Goal: Task Accomplishment & Management: Manage account settings

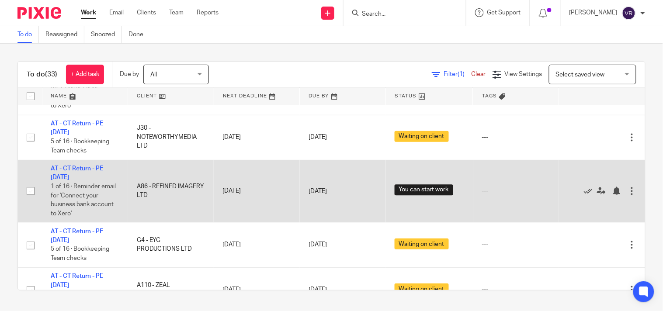
scroll to position [1316, 0]
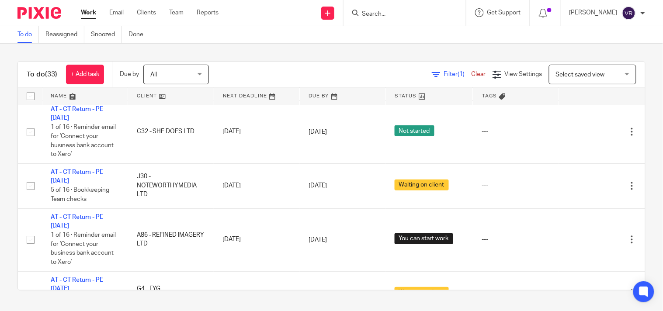
click at [329, 50] on div "To do (33) + Add task Due by All All Today Tomorrow This week Next week This mo…" at bounding box center [331, 176] width 663 height 264
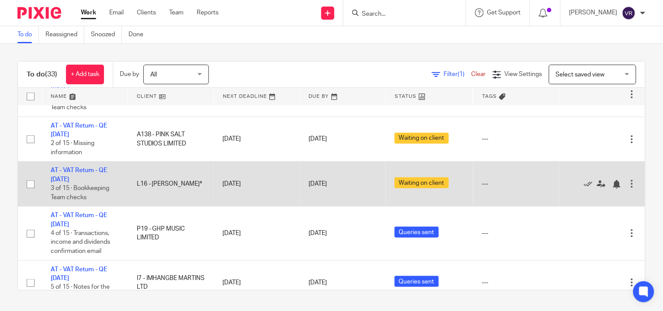
scroll to position [146, 0]
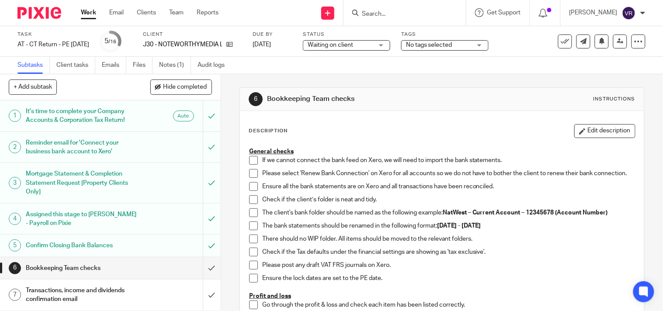
click at [390, 47] on div "Waiting on client Waiting on client" at bounding box center [346, 45] width 87 height 10
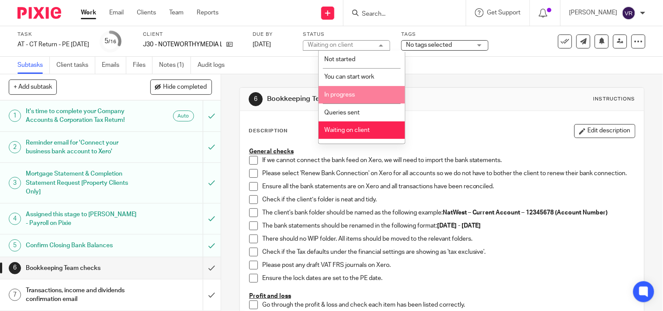
click at [355, 94] on span "In progress" at bounding box center [339, 95] width 31 height 6
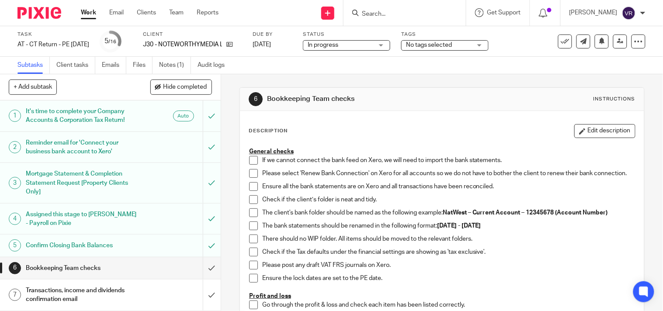
click at [356, 73] on div "Subtasks Client tasks Emails Files Notes (1) Audit logs" at bounding box center [331, 65] width 663 height 17
click at [519, 68] on div "Subtasks Client tasks Emails Files Notes (1) Audit logs" at bounding box center [331, 65] width 663 height 17
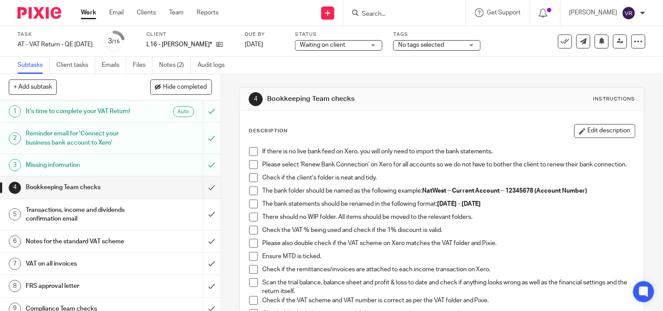
click at [114, 64] on link "Emails" at bounding box center [114, 65] width 24 height 17
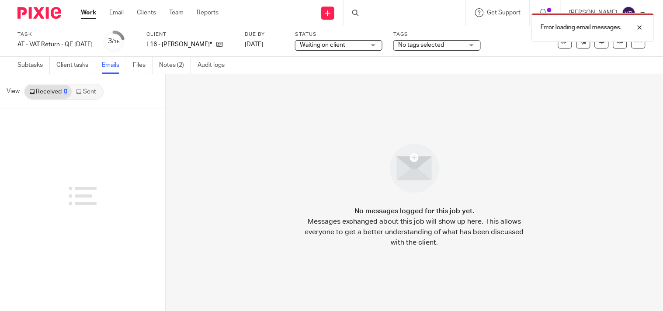
click at [92, 94] on link "Sent" at bounding box center [87, 92] width 31 height 14
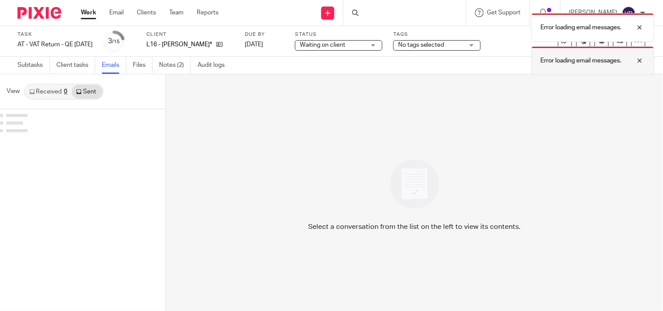
click at [641, 63] on div at bounding box center [633, 60] width 24 height 10
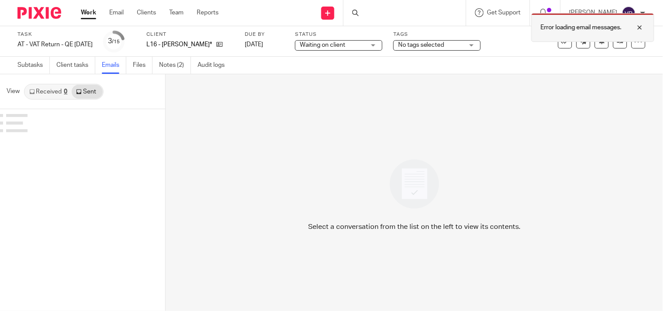
click at [639, 25] on div at bounding box center [633, 27] width 24 height 10
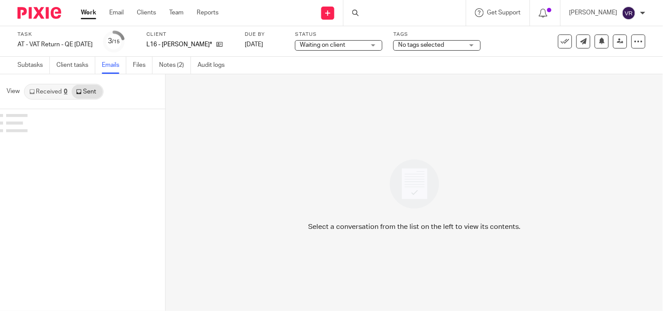
click at [132, 66] on ul "Subtasks Client tasks Emails Files Notes (2) Audit logs" at bounding box center [127, 65] width 220 height 17
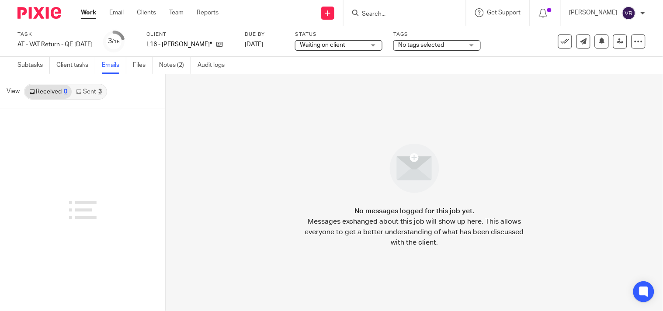
click at [98, 94] on link "Sent 3" at bounding box center [89, 92] width 34 height 14
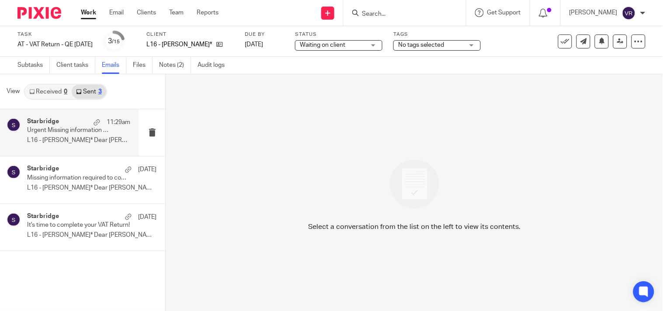
click at [86, 139] on p "L16 - [PERSON_NAME]* Dear [PERSON_NAME], ..." at bounding box center [78, 140] width 103 height 7
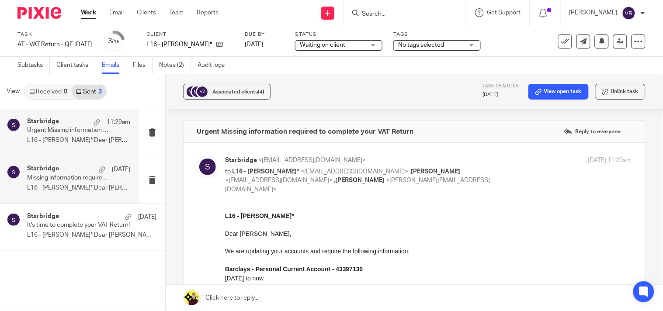
click at [57, 172] on h4 "Starbridge" at bounding box center [43, 168] width 32 height 7
click at [63, 139] on p "L16 - [PERSON_NAME]* Dear [PERSON_NAME], ..." at bounding box center [78, 140] width 103 height 7
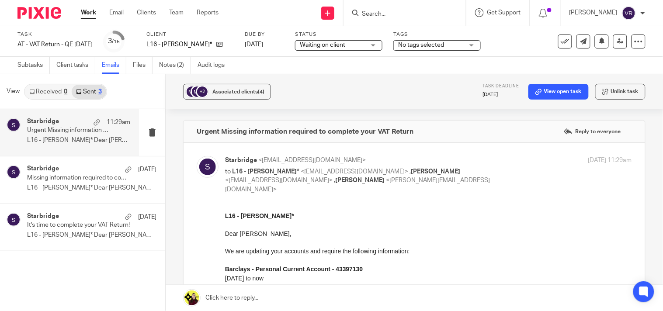
click at [60, 94] on link "Received 0" at bounding box center [48, 92] width 47 height 14
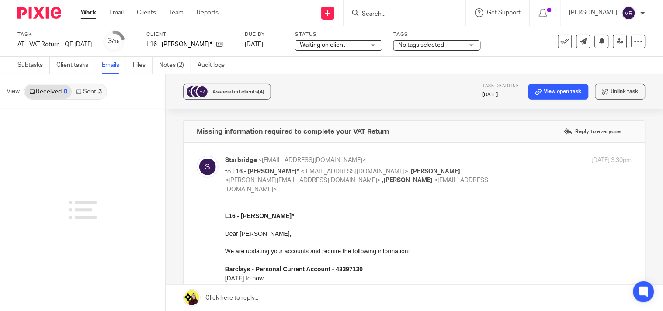
click at [94, 92] on link "Sent 3" at bounding box center [89, 92] width 34 height 14
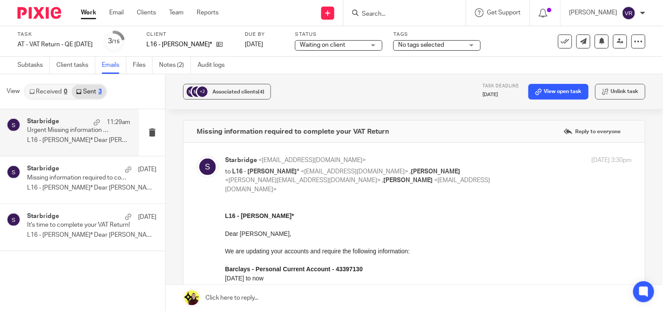
click at [59, 90] on link "Received 0" at bounding box center [48, 92] width 47 height 14
